Goal: Information Seeking & Learning: Learn about a topic

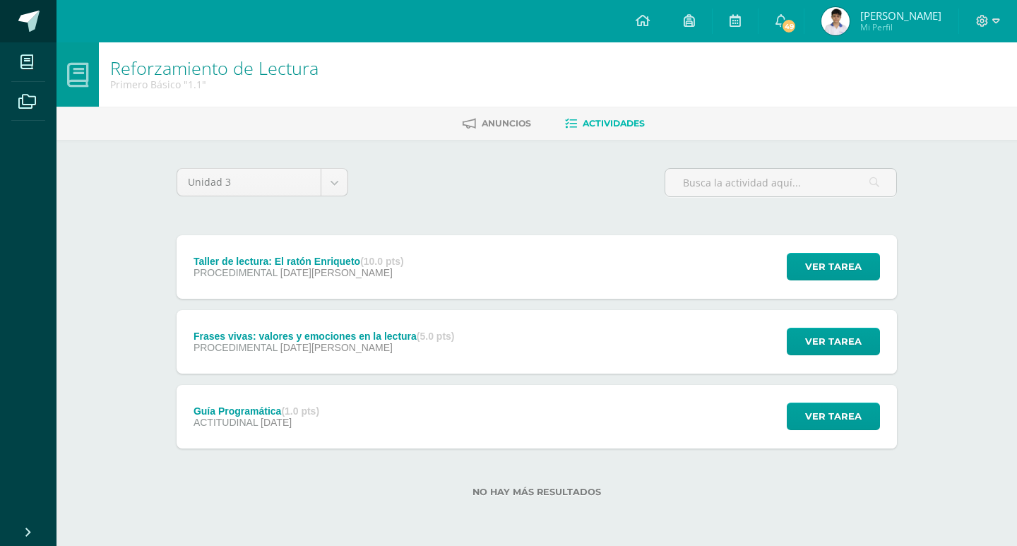
drag, startPoint x: 47, startPoint y: 37, endPoint x: 50, endPoint y: 18, distance: 20.0
click at [47, 37] on link at bounding box center [28, 21] width 56 height 42
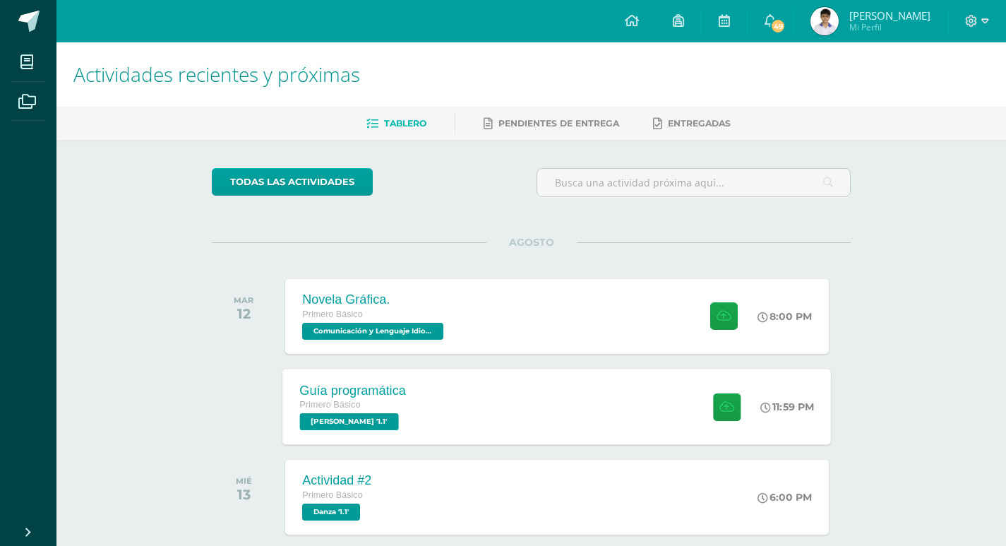
click at [497, 407] on div "Guía programática Primero Básico [PERSON_NAME] '1.1' 11:59 PM Guía programática…" at bounding box center [557, 407] width 549 height 76
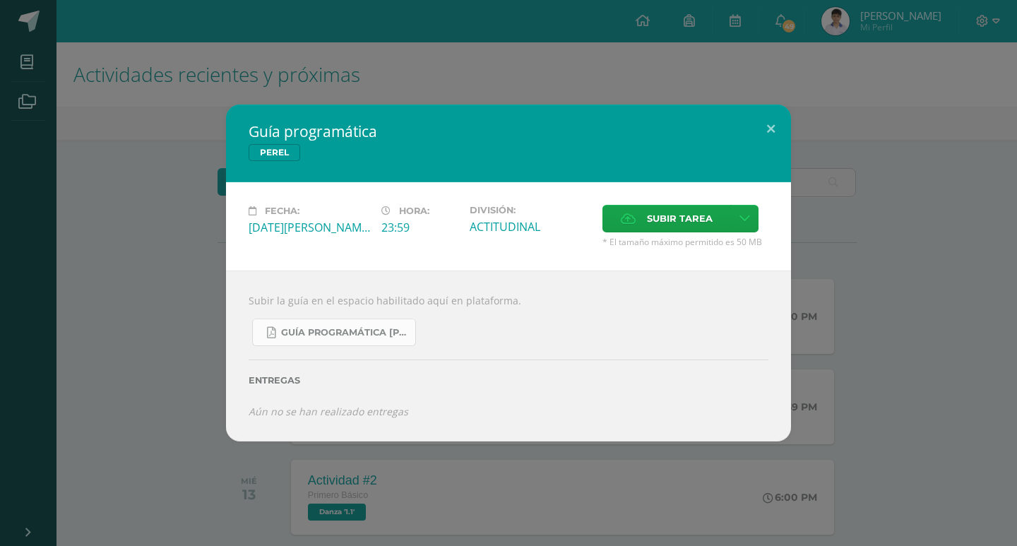
click at [353, 325] on link "Guía Programática PEREL 1ro Básico - Bloque 3 - Profe. Julio Villatoro.pdf" at bounding box center [334, 332] width 164 height 28
click at [774, 129] on button at bounding box center [771, 128] width 40 height 48
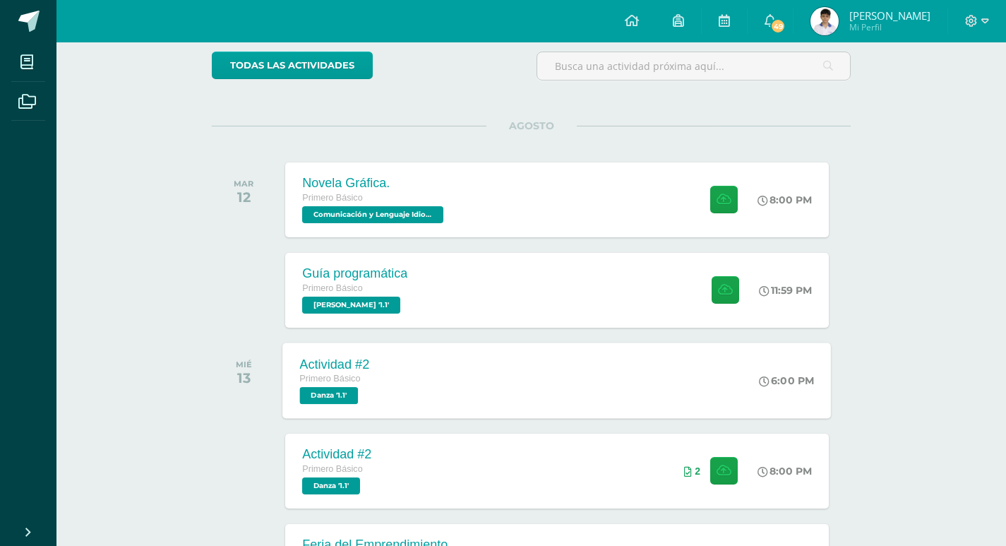
scroll to position [141, 0]
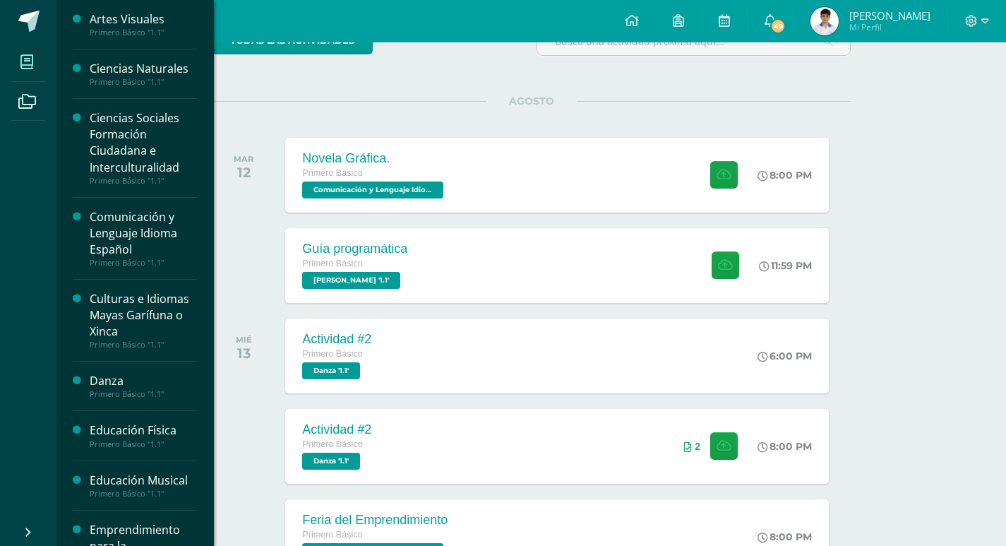
click at [16, 68] on span at bounding box center [27, 62] width 32 height 32
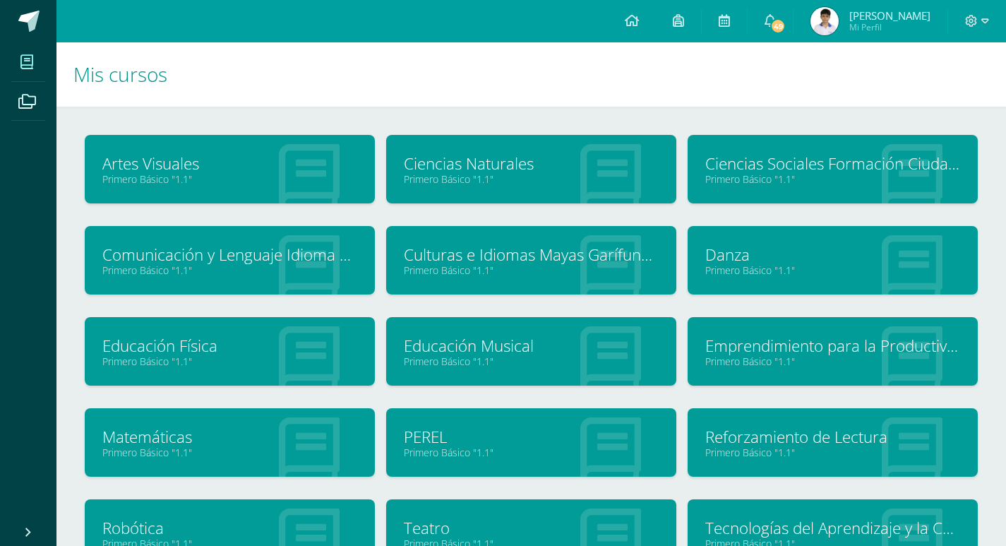
click at [495, 172] on link "Ciencias Naturales" at bounding box center [531, 164] width 255 height 22
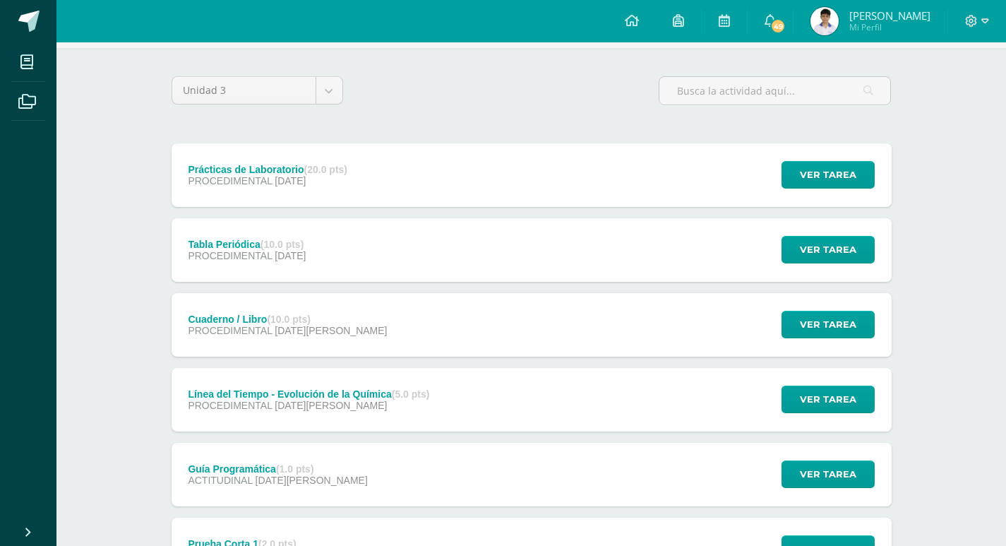
scroll to position [84, 0]
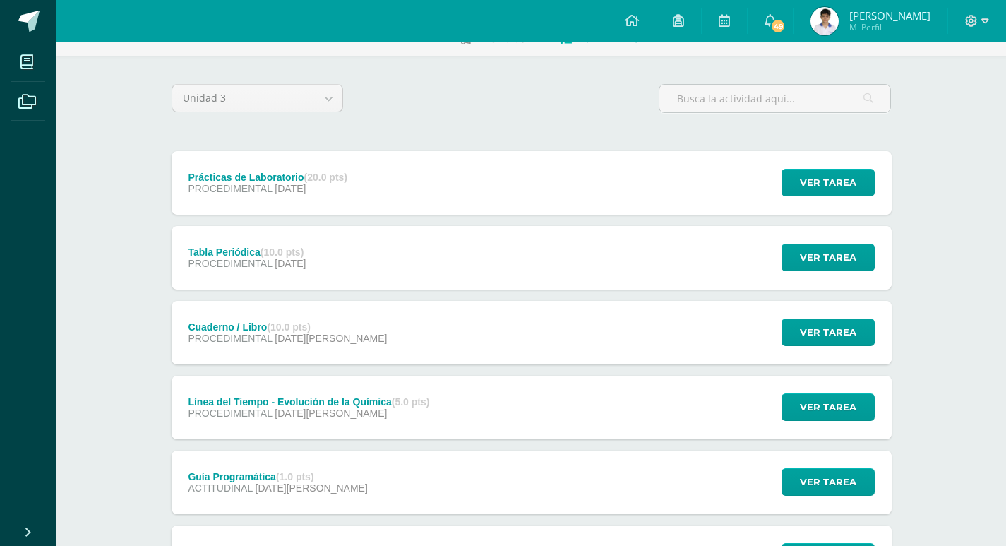
click at [437, 162] on div "Prácticas de Laboratorio (20.0 pts) PROCEDIMENTAL 23 de Septiembre Ver tarea Pr…" at bounding box center [532, 183] width 720 height 64
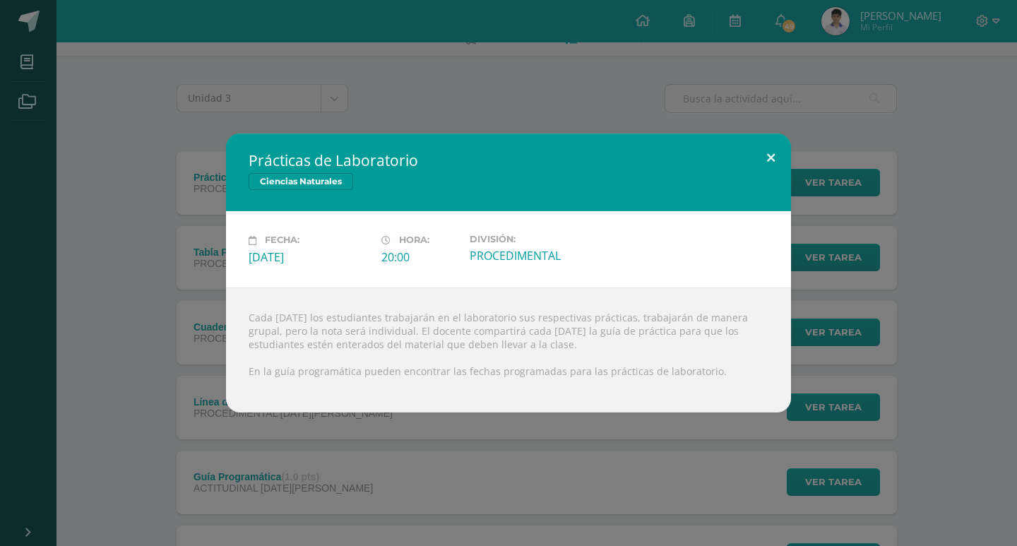
click at [771, 153] on button at bounding box center [771, 157] width 40 height 48
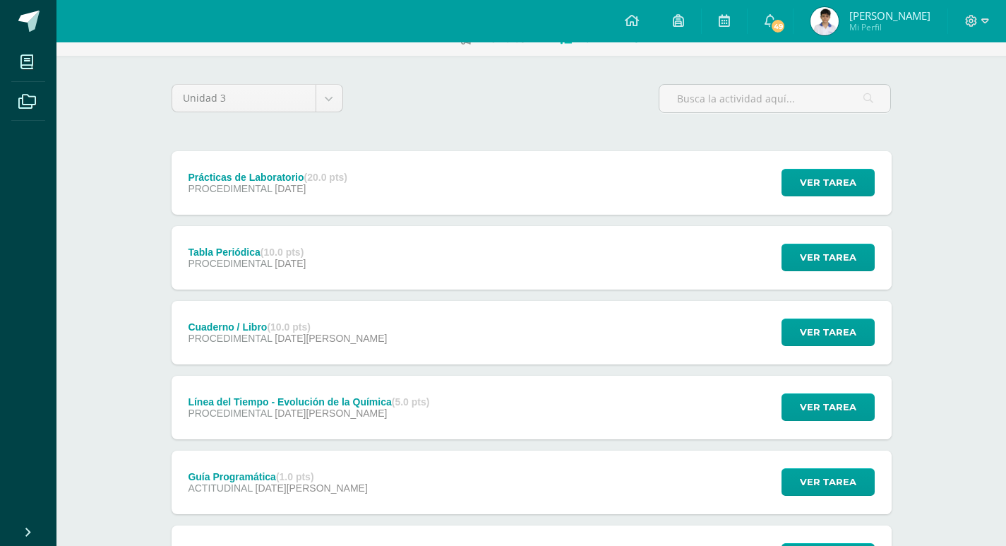
click at [762, 167] on div "Ver tarea" at bounding box center [825, 183] width 131 height 64
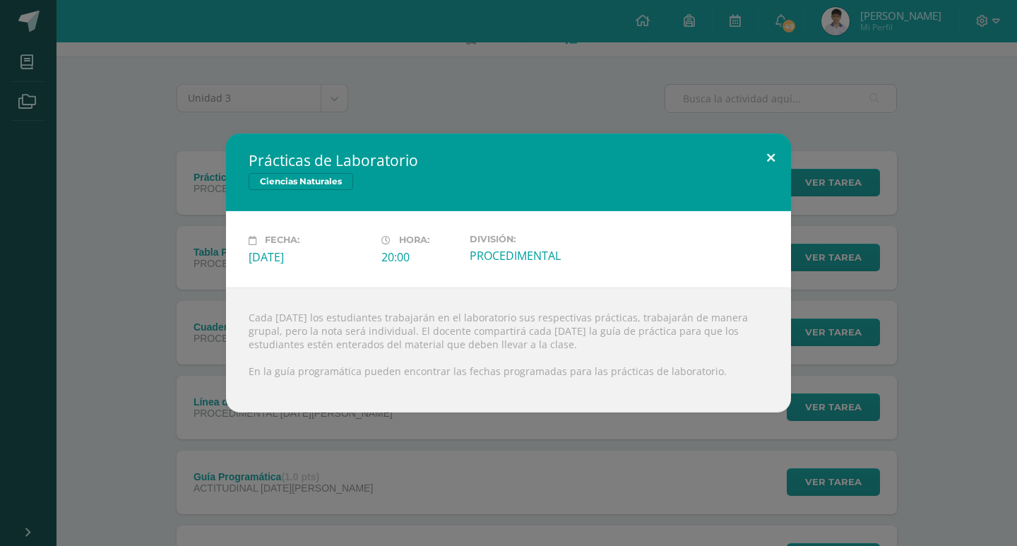
click at [762, 167] on button at bounding box center [771, 157] width 40 height 48
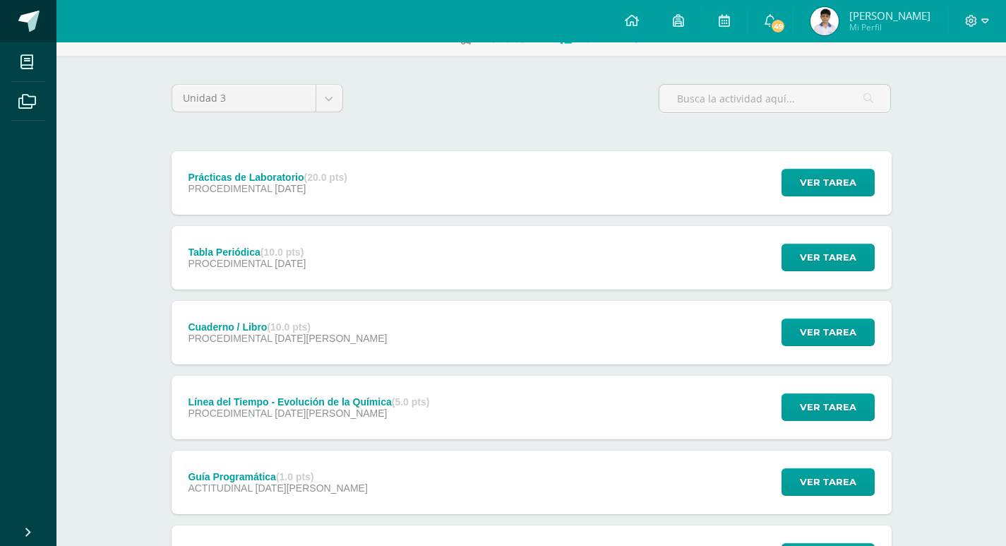
click at [33, 12] on span at bounding box center [28, 21] width 21 height 21
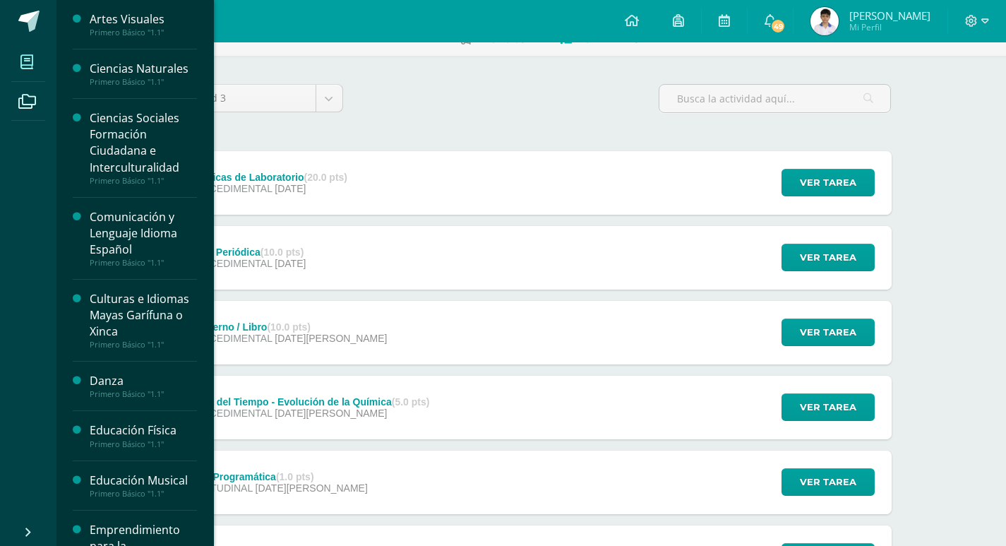
click at [25, 56] on icon at bounding box center [26, 62] width 13 height 14
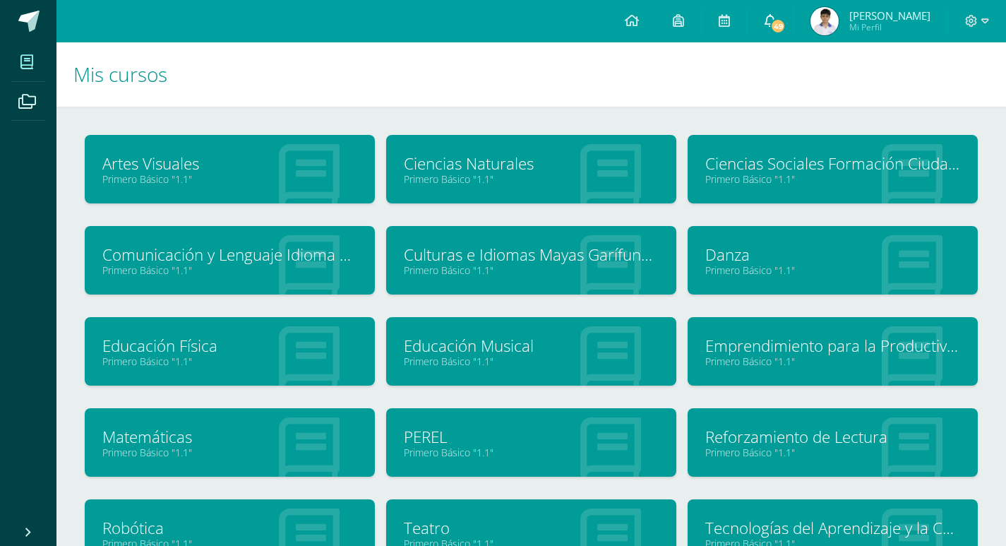
click at [776, 16] on icon at bounding box center [770, 20] width 11 height 13
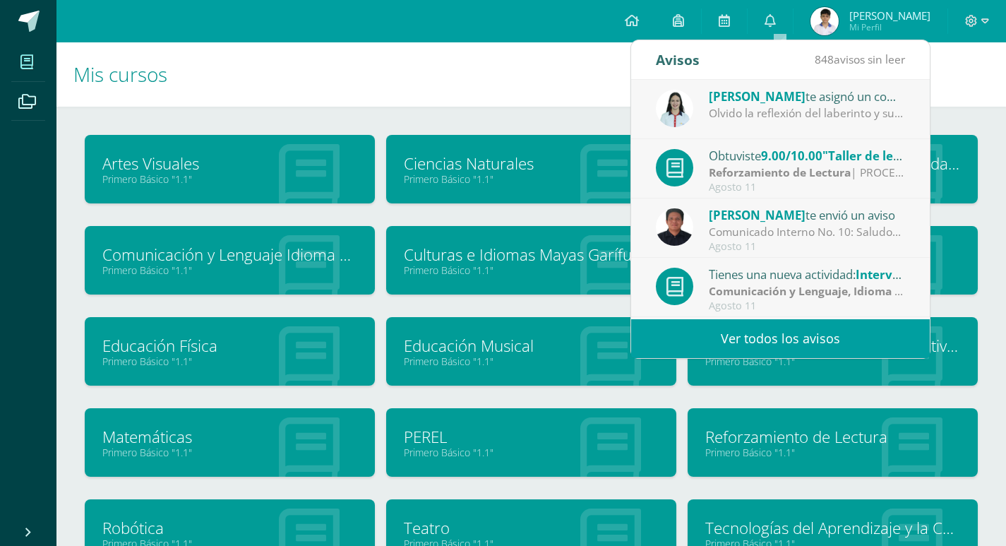
click at [834, 229] on div "Comunicado Interno No. 10: Saludos Cordiales, Por este medio se hace notificaci…" at bounding box center [807, 232] width 196 height 16
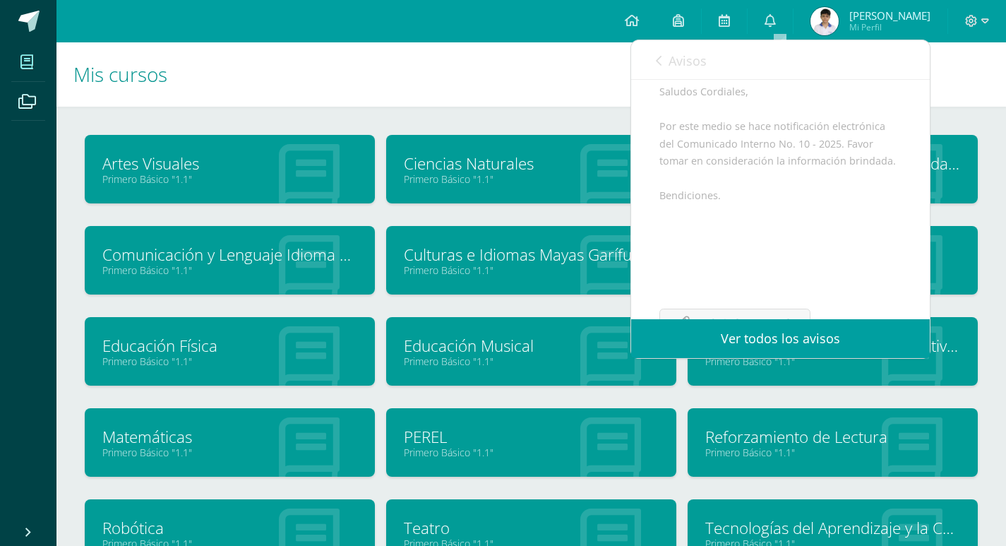
scroll to position [206, 0]
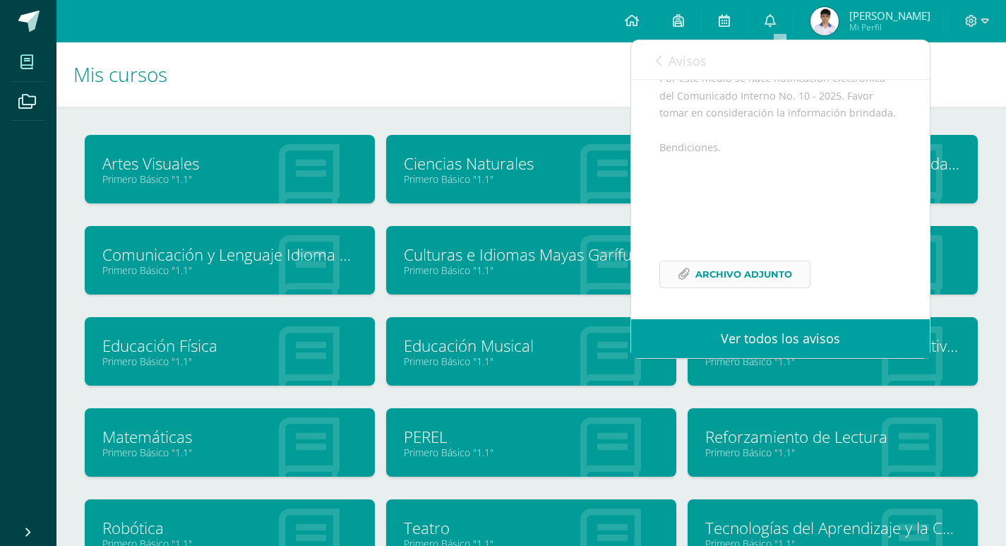
click at [746, 275] on span "Archivo Adjunto" at bounding box center [743, 274] width 97 height 26
